Goal: Find specific page/section: Find specific page/section

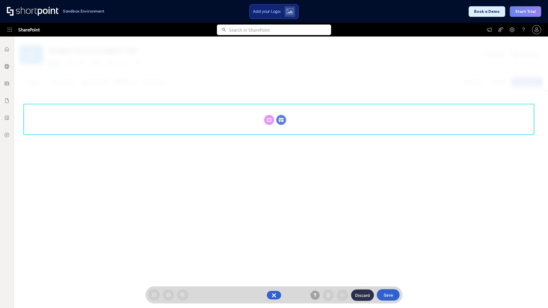
click at [281, 115] on circle at bounding box center [281, 120] width 10 height 10
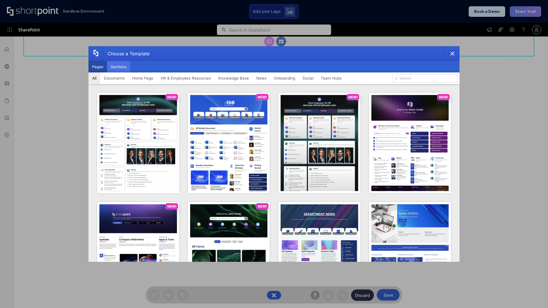
click at [118, 67] on button "Sections" at bounding box center [118, 66] width 23 height 11
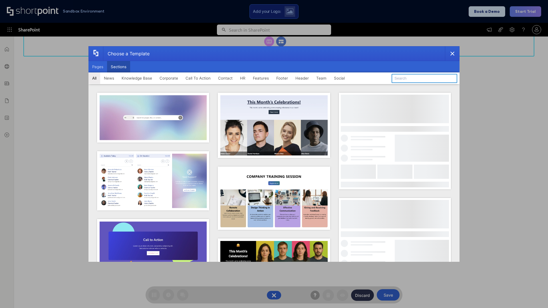
type input "News Kit 2"
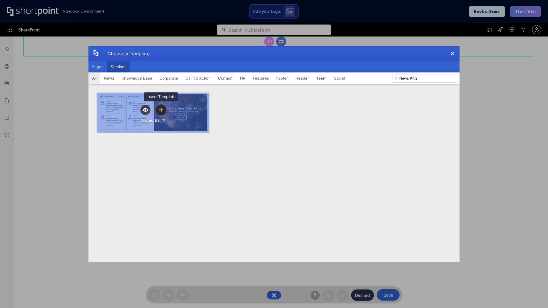
click at [161, 110] on icon "template selector" at bounding box center [161, 110] width 4 height 4
